Goal: Task Accomplishment & Management: Use online tool/utility

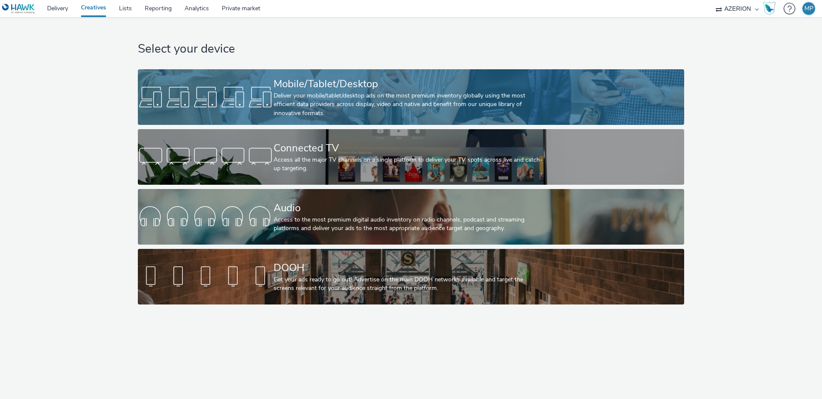
click at [265, 94] on div at bounding box center [206, 96] width 136 height 27
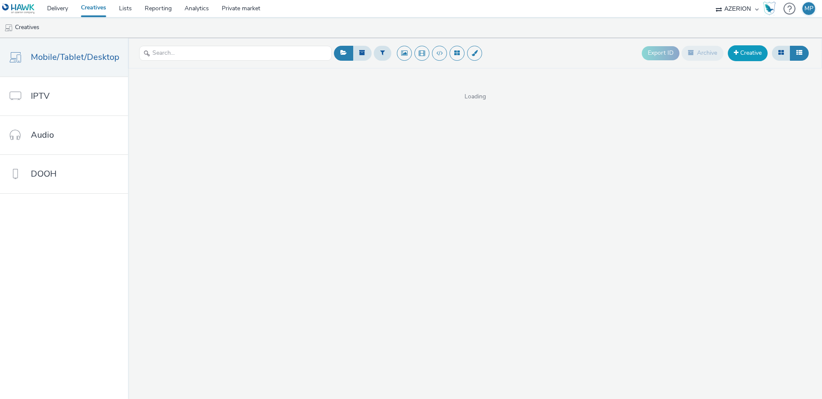
click at [755, 55] on link "Creative" at bounding box center [748, 52] width 40 height 15
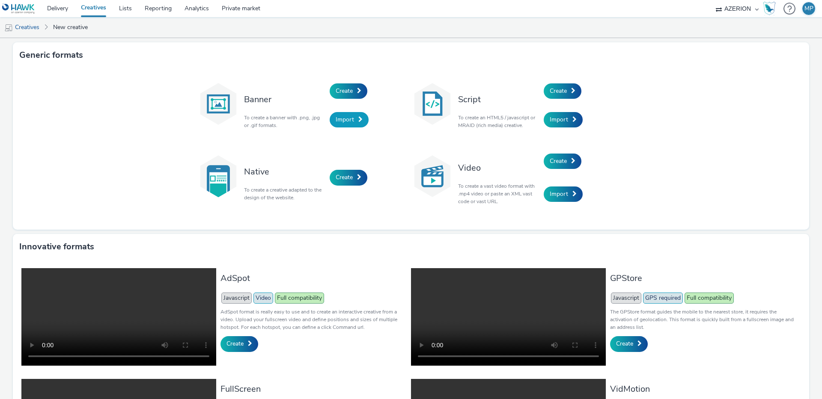
click at [350, 117] on span "Import" at bounding box center [345, 120] width 18 height 8
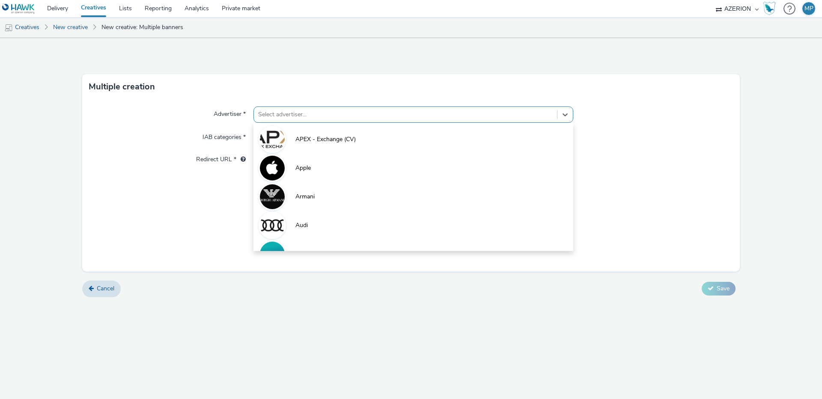
click at [277, 115] on div at bounding box center [405, 115] width 294 height 10
type input "AR"
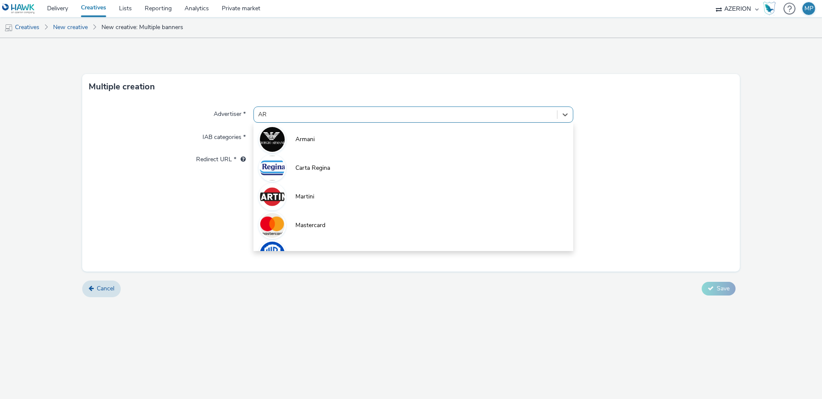
click at [296, 137] on span "Armani" at bounding box center [304, 139] width 19 height 9
type input "[URL][DOMAIN_NAME]"
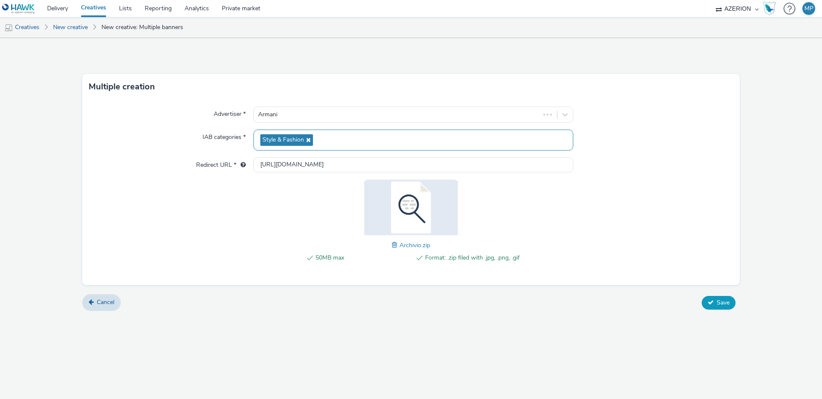
click at [728, 300] on span "Save" at bounding box center [723, 303] width 13 height 8
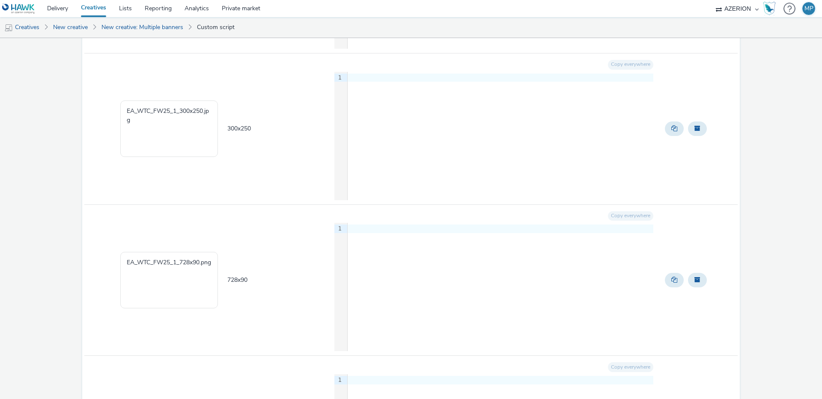
scroll to position [6589, 0]
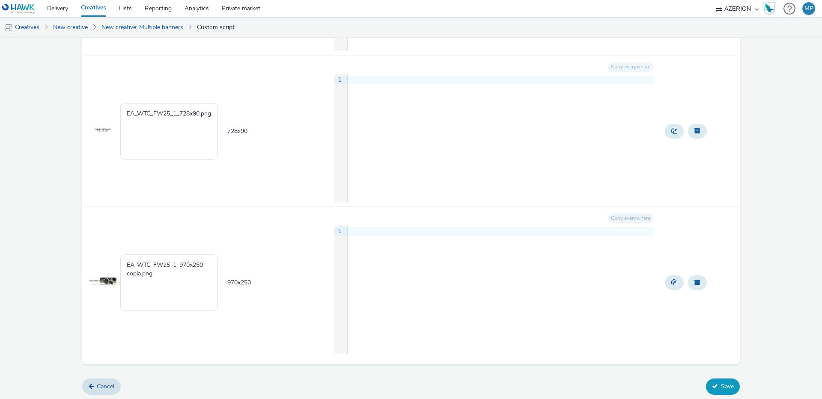
click at [727, 385] on button "Save" at bounding box center [723, 387] width 34 height 16
